Goal: Navigation & Orientation: Find specific page/section

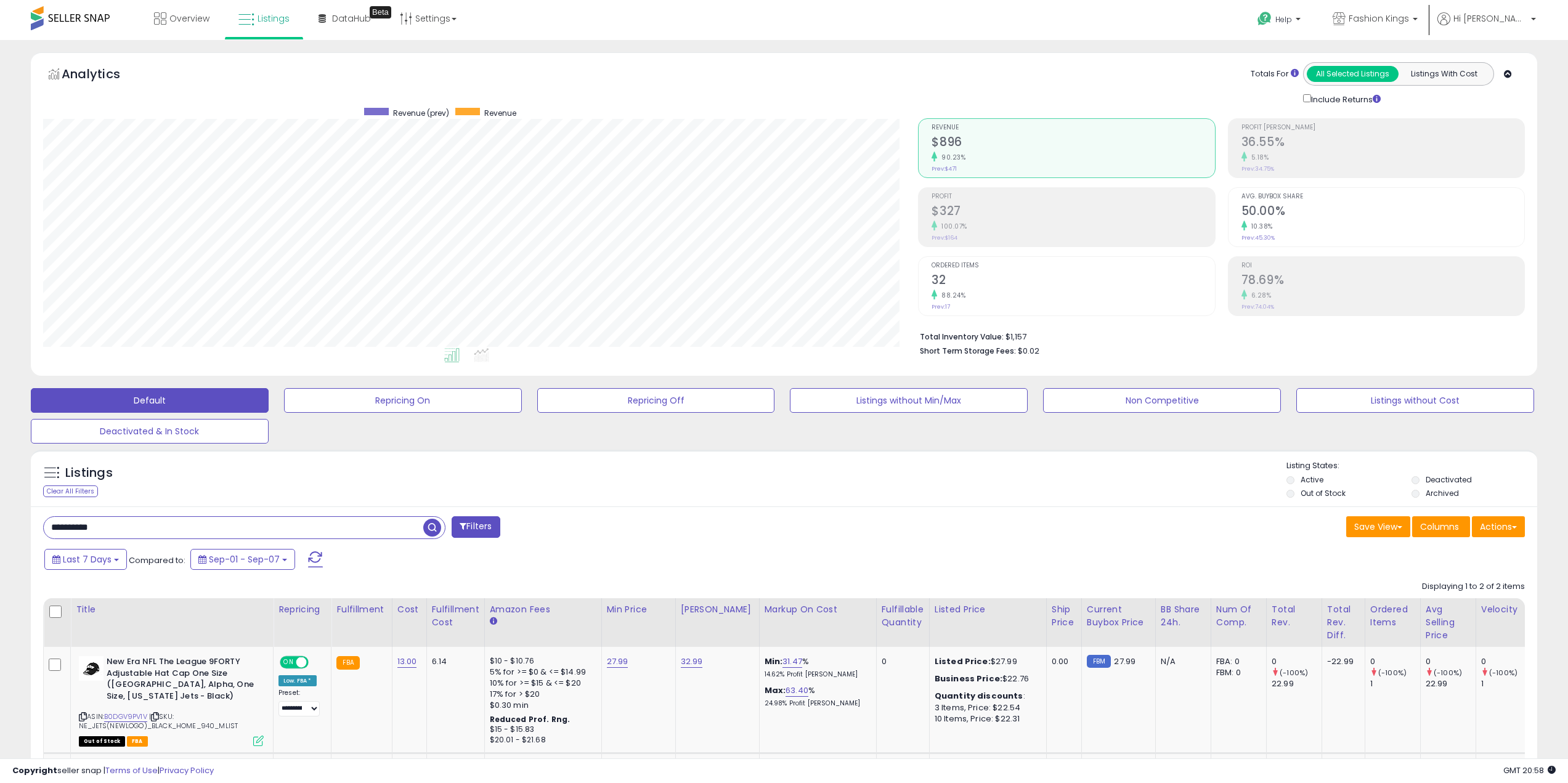
scroll to position [253, 875]
click at [184, 19] on span "Overview" at bounding box center [190, 19] width 40 height 12
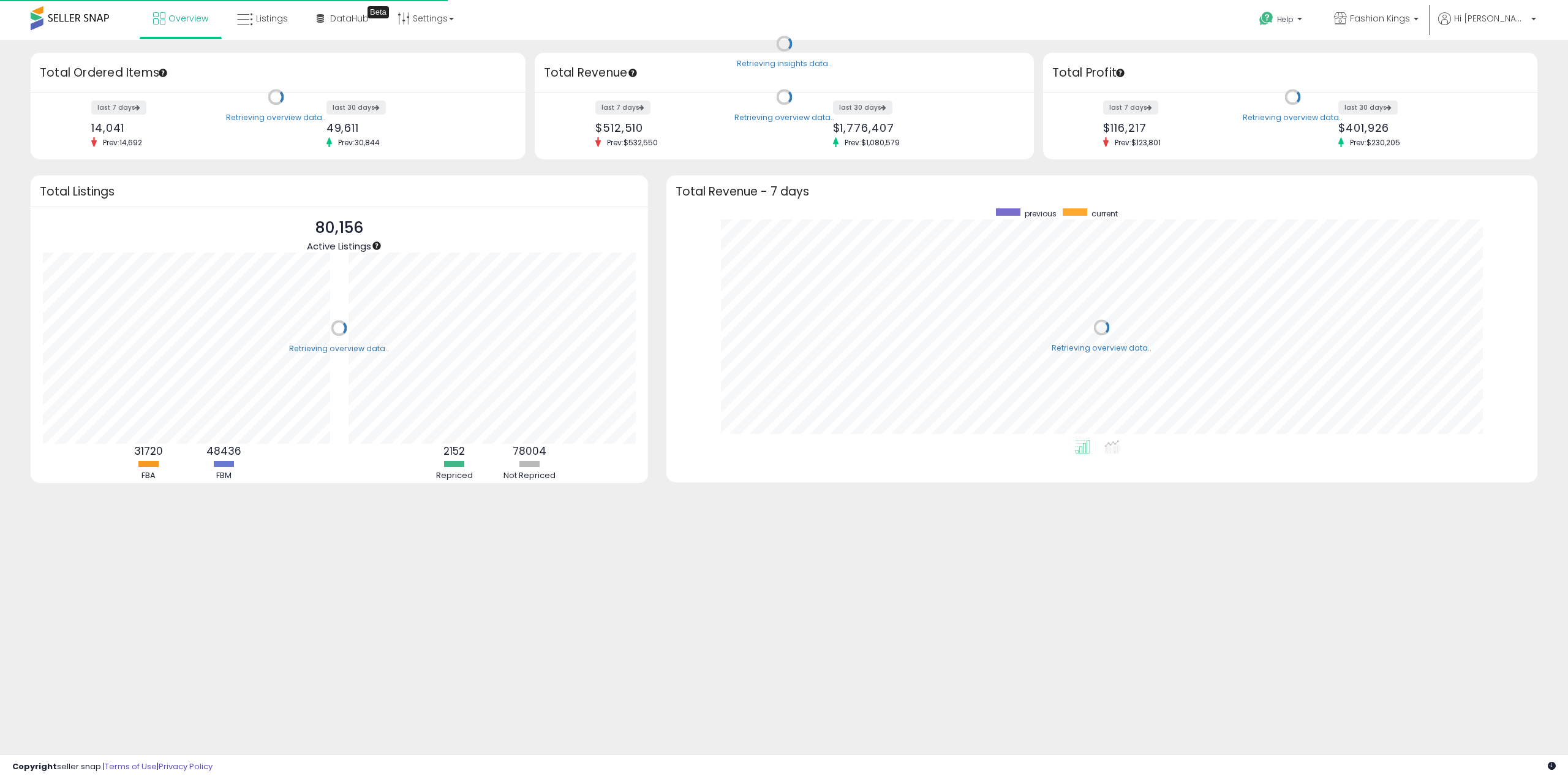
scroll to position [232, 847]
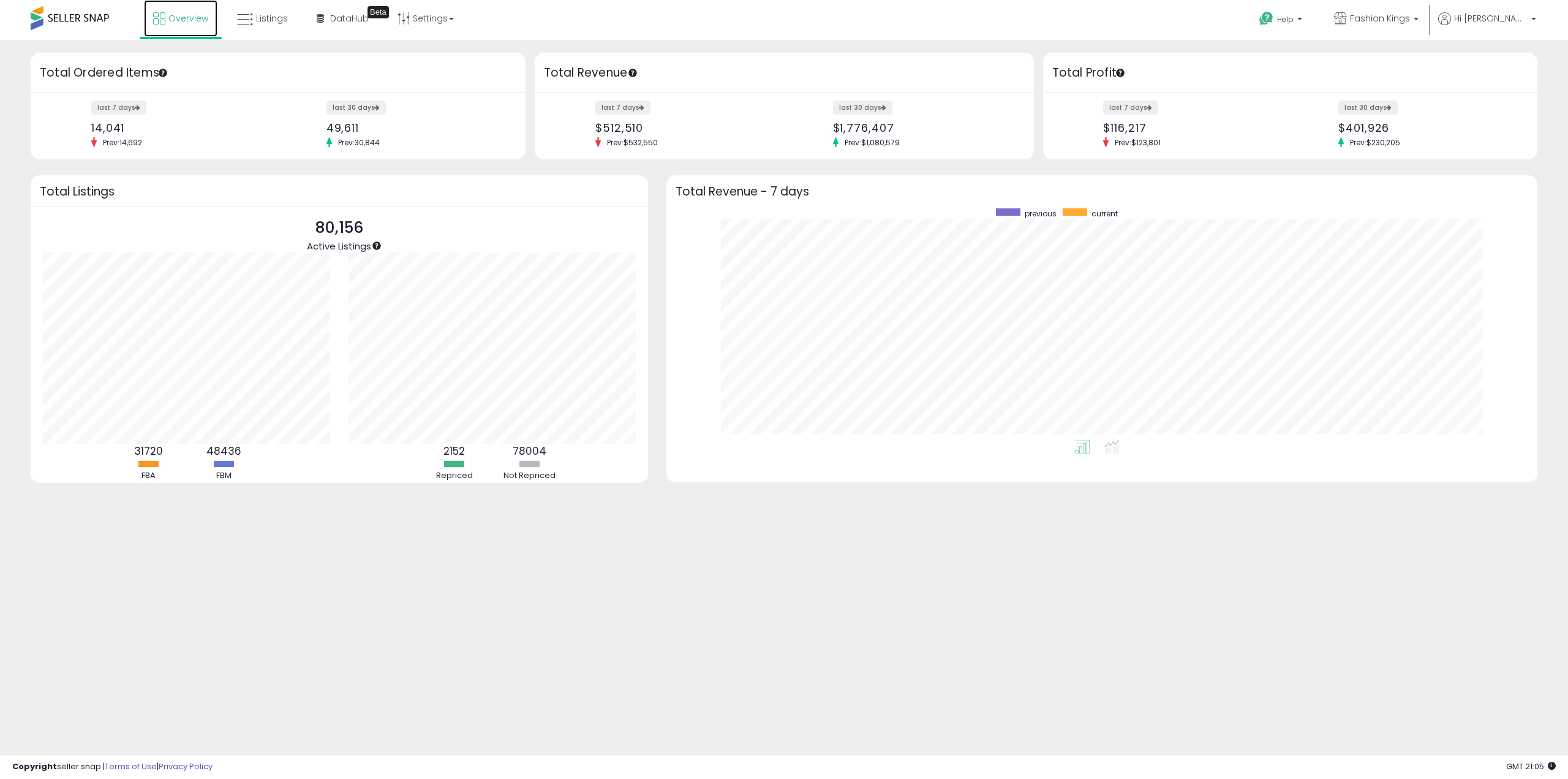
drag, startPoint x: 176, startPoint y: 27, endPoint x: 74, endPoint y: 51, distance: 104.8
click at [176, 27] on link "Overview" at bounding box center [181, 18] width 74 height 37
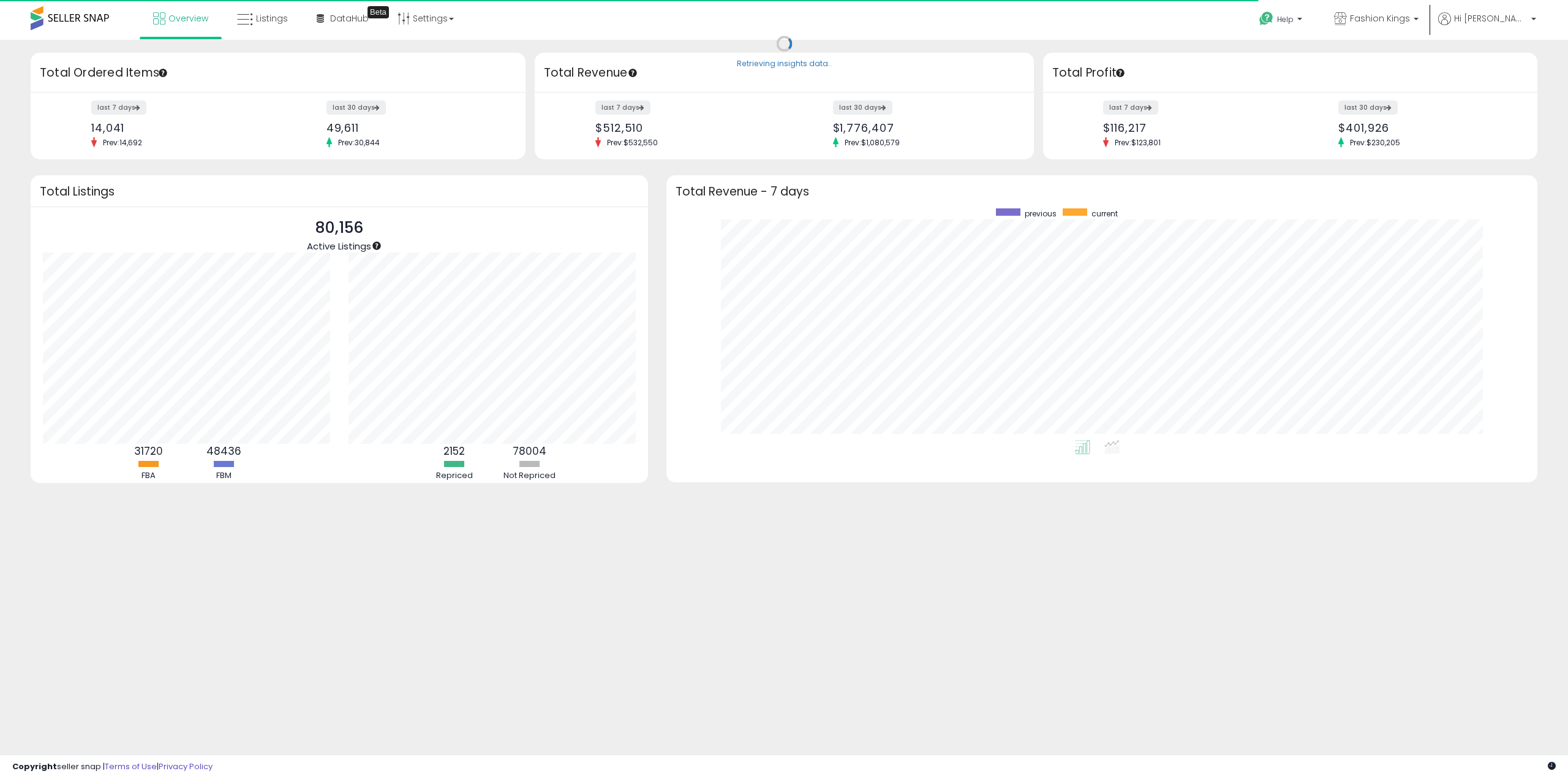
scroll to position [232, 847]
